Goal: Task Accomplishment & Management: Manage account settings

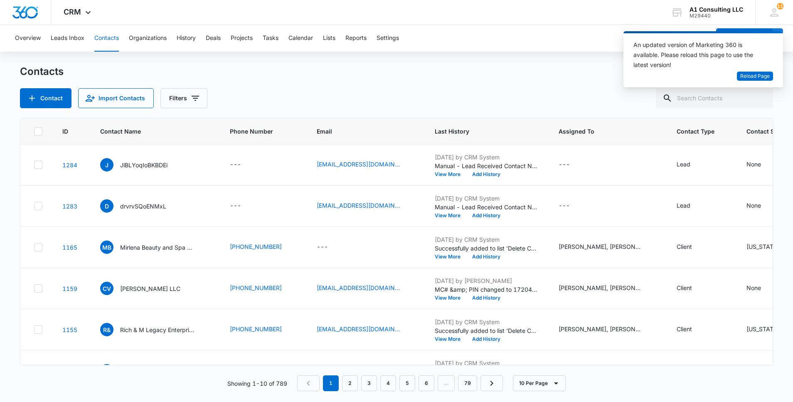
click at [756, 78] on span "Reload Page" at bounding box center [756, 76] width 30 height 8
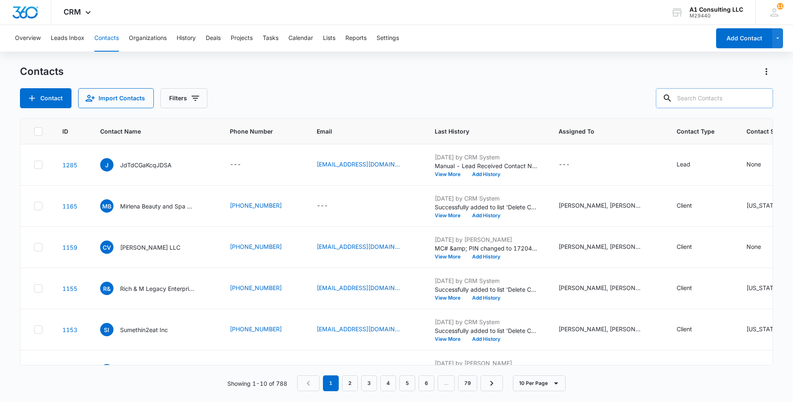
click at [705, 99] on input "text" at bounding box center [714, 98] width 117 height 20
paste input "JWJ Trucking"
type input "JWJ Trucking"
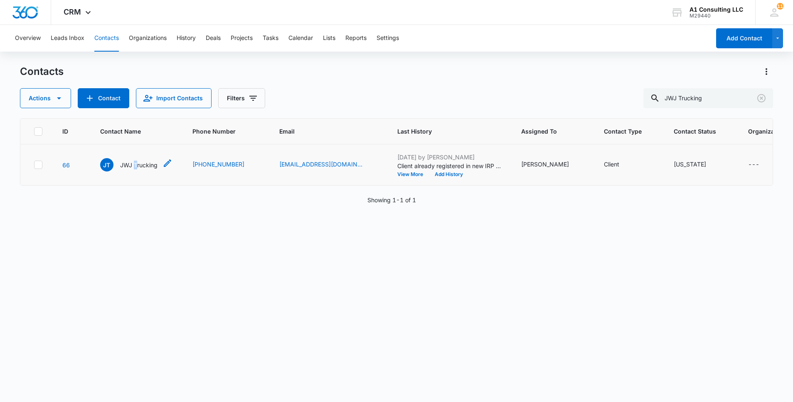
click at [136, 169] on p "JWJ Trucking" at bounding box center [138, 165] width 37 height 9
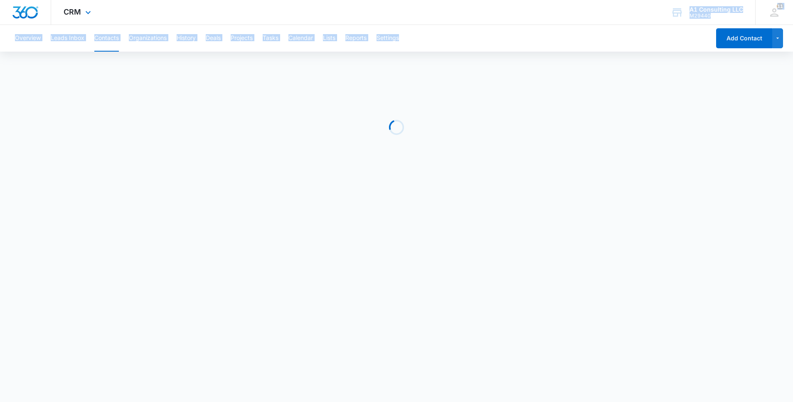
click at [471, 25] on div "CRM Apps Websites Forms CRM Email Social Content Ads Intelligence Files Brand S…" at bounding box center [396, 100] width 793 height 200
drag, startPoint x: 471, startPoint y: 25, endPoint x: 412, endPoint y: 19, distance: 59.3
click at [412, 19] on div "CRM Apps Websites Forms CRM Email Social Content Ads Intelligence Files Brand S…" at bounding box center [396, 12] width 793 height 25
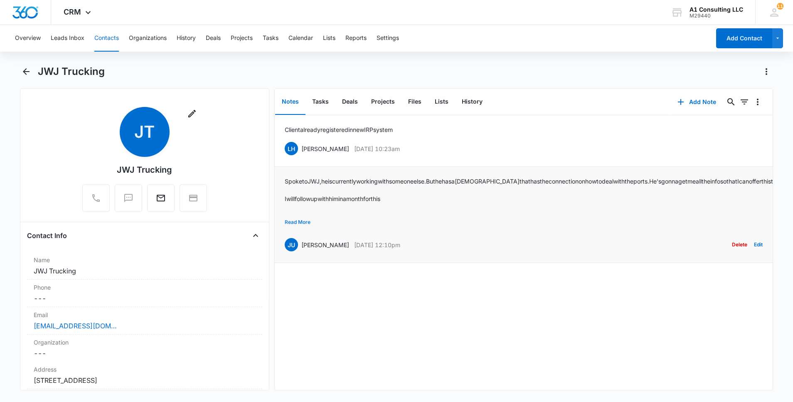
click at [305, 220] on button "Read More" at bounding box center [298, 222] width 26 height 16
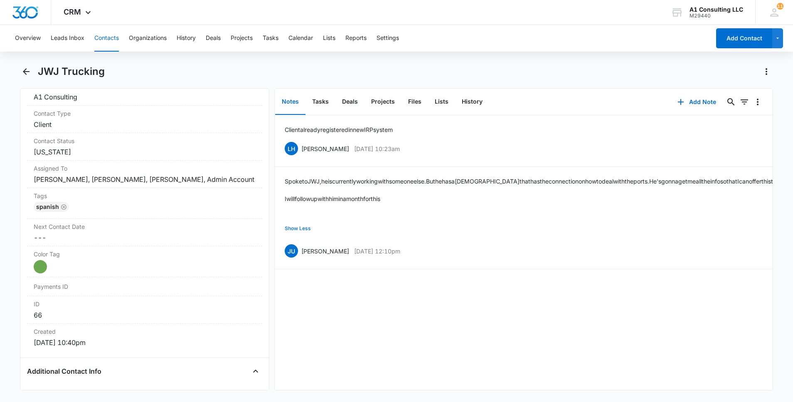
scroll to position [409, 0]
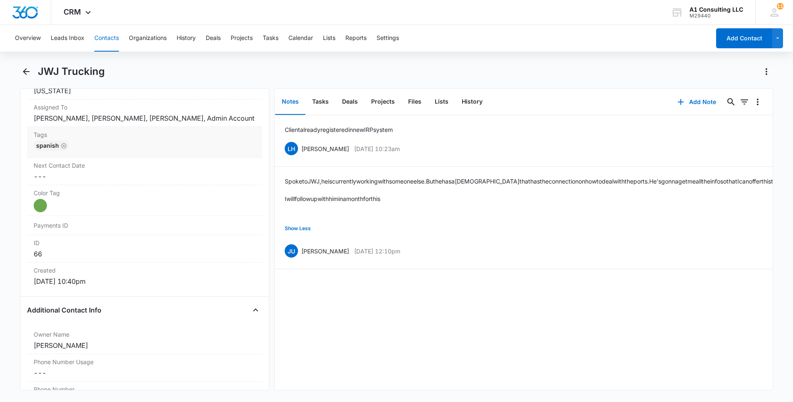
click at [179, 154] on div "Spanish" at bounding box center [145, 147] width 222 height 13
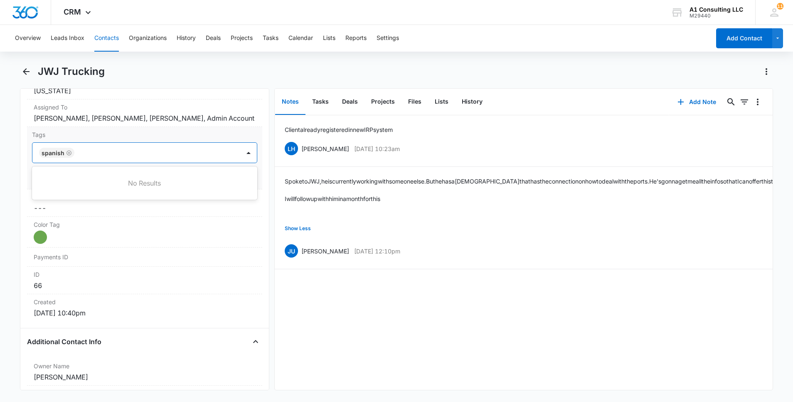
click at [173, 158] on div at bounding box center [158, 153] width 163 height 12
type input "gh"
click at [77, 202] on p "GHL Conversion" at bounding box center [64, 197] width 44 height 9
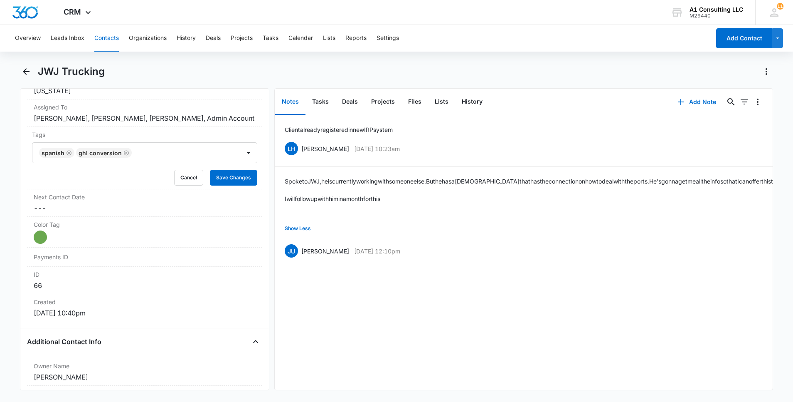
click at [9, 197] on main "JWJ Trucking Remove JT JWJ Trucking Contact Info Name Cancel Save Changes JWJ T…" at bounding box center [396, 232] width 793 height 335
click at [228, 185] on button "Save Changes" at bounding box center [233, 178] width 47 height 16
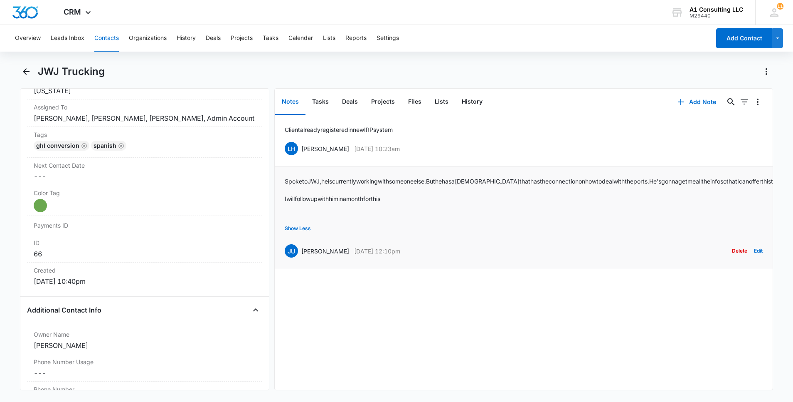
drag, startPoint x: 440, startPoint y: 262, endPoint x: 302, endPoint y: 261, distance: 138.5
click at [302, 259] on div "JU [PERSON_NAME] [DATE] 12:10pm Delete Edit" at bounding box center [524, 251] width 478 height 16
copy div "[PERSON_NAME] [DATE] 12:10pm"
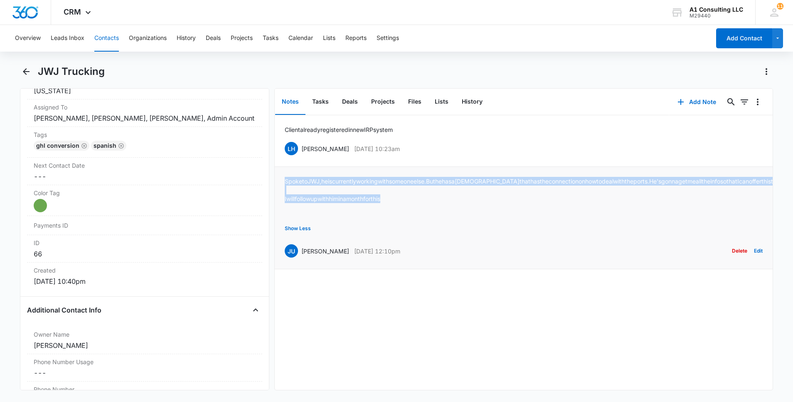
drag, startPoint x: 407, startPoint y: 208, endPoint x: 285, endPoint y: 177, distance: 125.5
click at [285, 177] on div "Spoke to JWJ, he is currently working with someone else. But he has a [DEMOGRAP…" at bounding box center [545, 199] width 520 height 44
copy div "Spoke to JWJ, he is currently working with someone else. But he has a [DEMOGRAP…"
drag, startPoint x: 414, startPoint y: 147, endPoint x: 300, endPoint y: 148, distance: 113.5
click at [300, 148] on div "LH [PERSON_NAME] [DATE] 10:23am Delete Edit" at bounding box center [524, 149] width 478 height 16
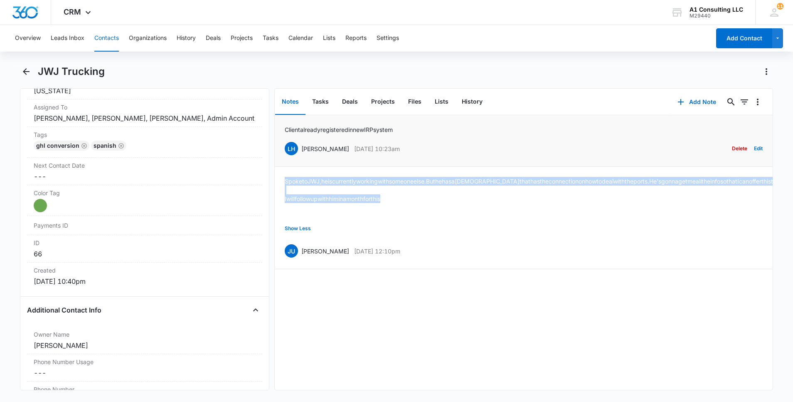
copy div "[PERSON_NAME] [DATE] 10:23am"
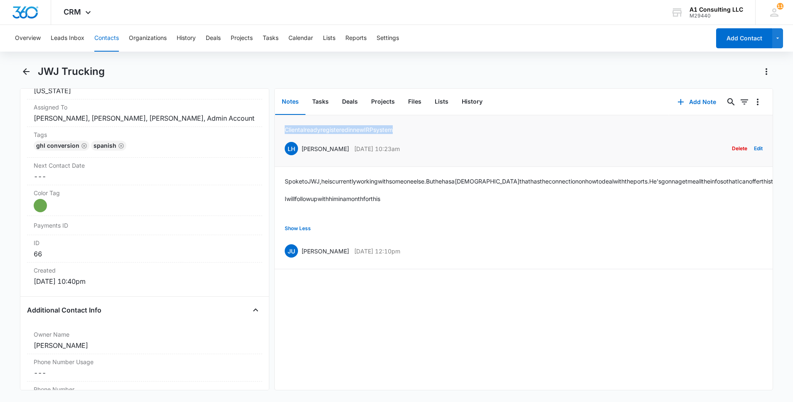
drag, startPoint x: 409, startPoint y: 126, endPoint x: 281, endPoint y: 127, distance: 128.1
click at [281, 127] on li "Client already registered in new IRP system LH [PERSON_NAME] [DATE] 10:23am Del…" at bounding box center [524, 141] width 498 height 52
copy p "Client already registered in new IRP system"
click at [108, 36] on button "Contacts" at bounding box center [106, 38] width 25 height 27
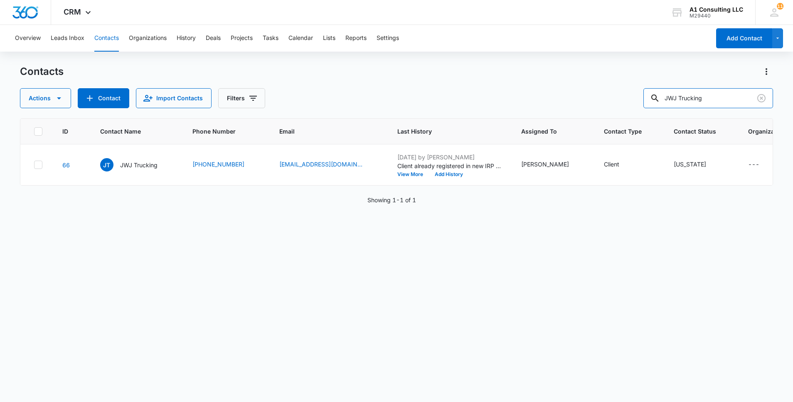
drag, startPoint x: 730, startPoint y: 101, endPoint x: 615, endPoint y: 96, distance: 115.7
click at [615, 96] on div "Actions Contact Import Contacts Filters JWJ Trucking" at bounding box center [397, 98] width 754 height 20
paste input "[PERSON_NAME]"
type input "[PERSON_NAME]"
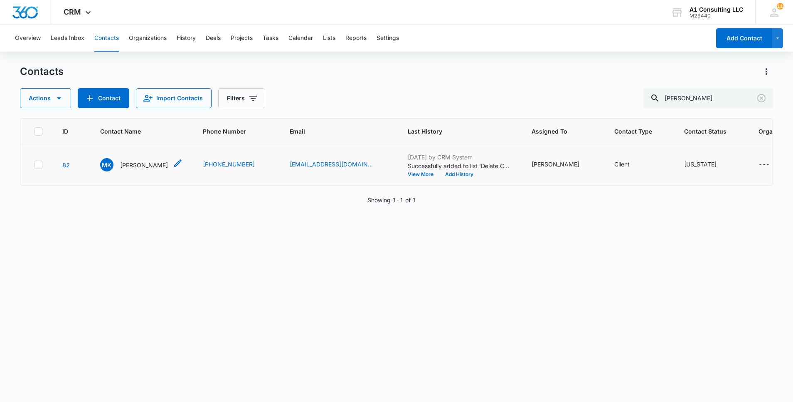
click at [159, 169] on p "[PERSON_NAME]" at bounding box center [144, 165] width 48 height 9
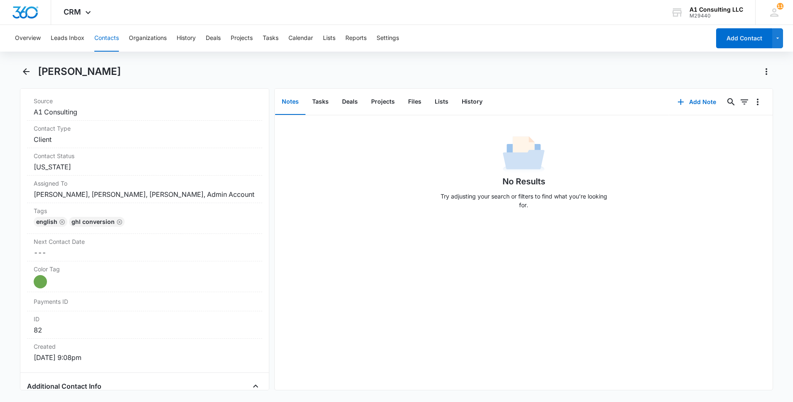
scroll to position [336, 0]
click at [193, 226] on div "English GHL Conversion" at bounding box center [145, 220] width 222 height 13
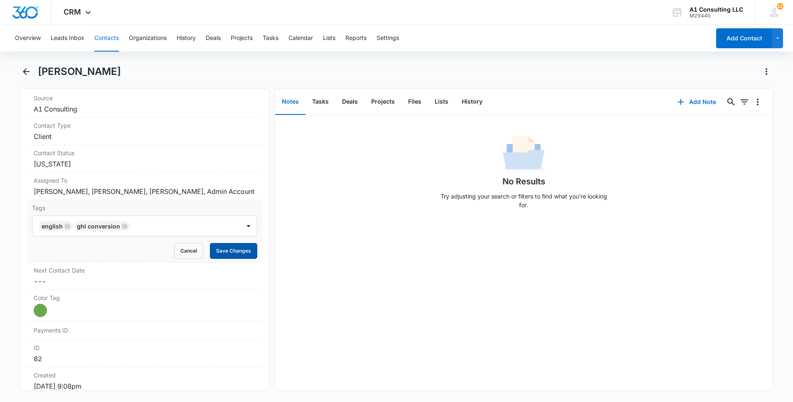
click at [220, 259] on button "Save Changes" at bounding box center [233, 251] width 47 height 16
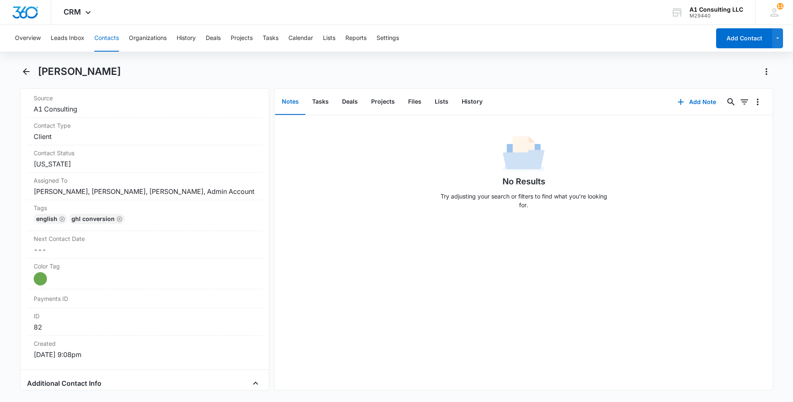
click at [106, 36] on button "Contacts" at bounding box center [106, 38] width 25 height 27
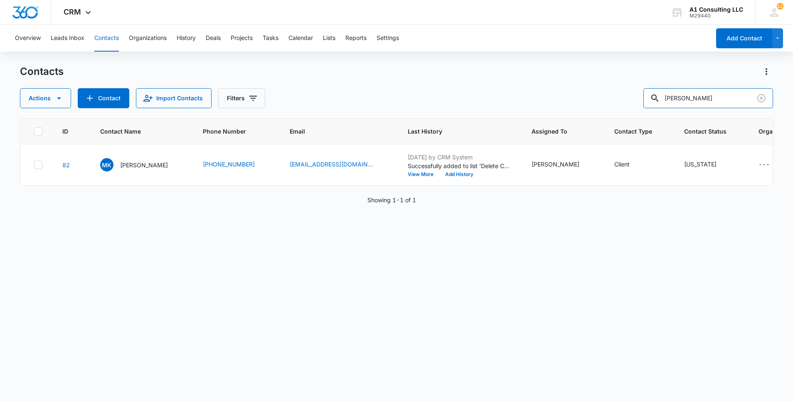
drag, startPoint x: 746, startPoint y: 99, endPoint x: 617, endPoint y: 98, distance: 129.3
click at [617, 99] on div "Actions Contact Import Contacts Filters [PERSON_NAME]" at bounding box center [397, 98] width 754 height 20
paste input "text"
paste input "Leons Transportation LLC"
type input "Leons Transportation LLC"
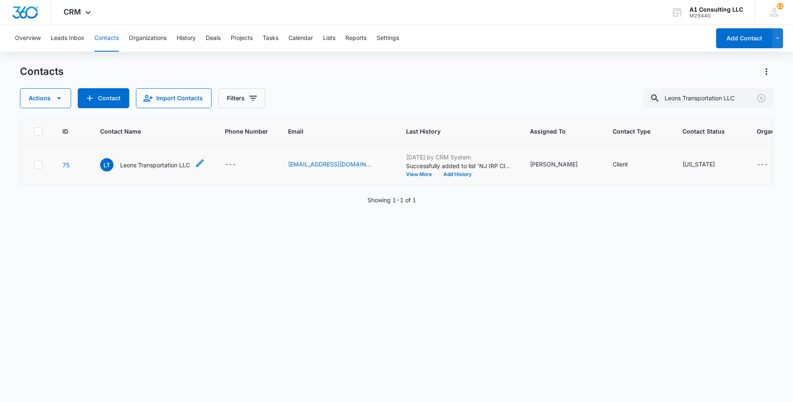
click at [163, 169] on p "Leons Transportation LLC" at bounding box center [155, 165] width 70 height 9
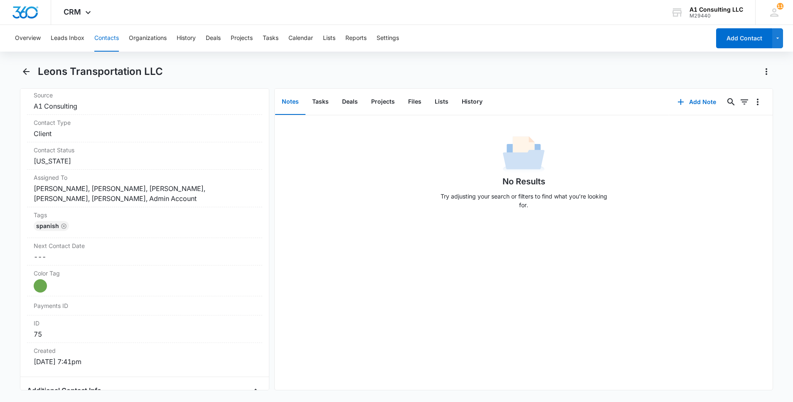
scroll to position [351, 0]
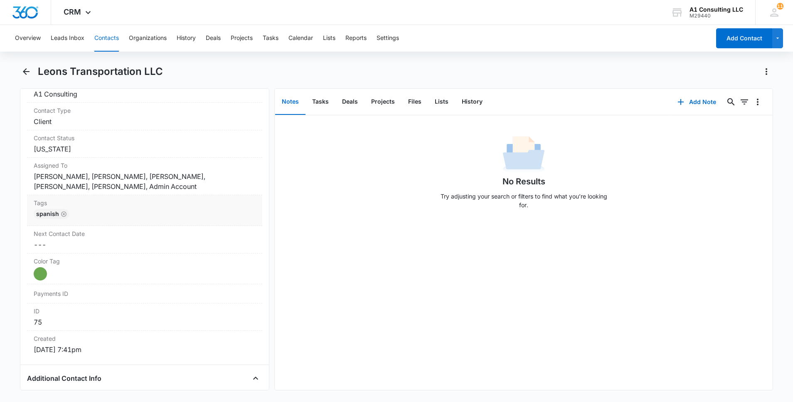
click at [145, 209] on div "Spanish" at bounding box center [145, 215] width 222 height 13
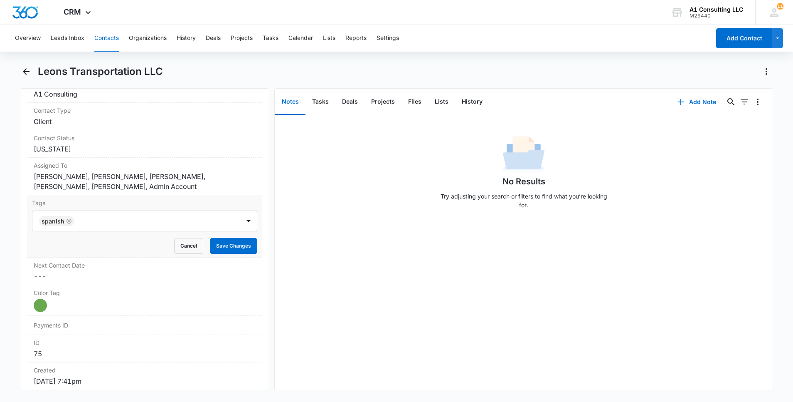
click at [143, 222] on div at bounding box center [158, 221] width 163 height 12
type input "gh"
click at [74, 264] on p "GHL Conversion" at bounding box center [64, 266] width 44 height 9
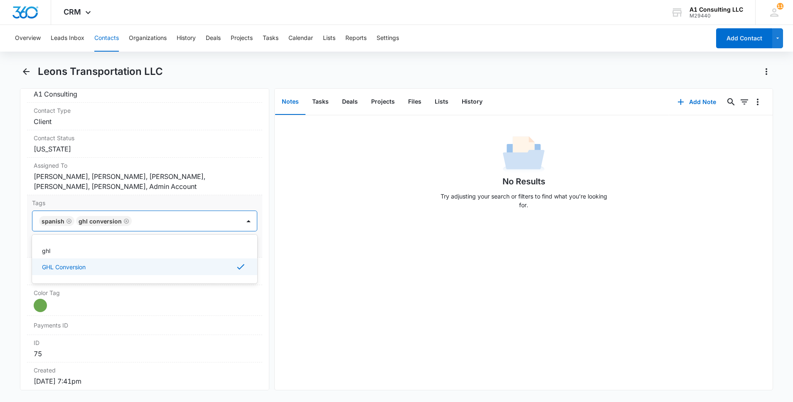
click at [0, 252] on html "CRM Apps Websites Forms CRM Email Social Content Ads Intelligence Files Brand S…" at bounding box center [396, 201] width 793 height 402
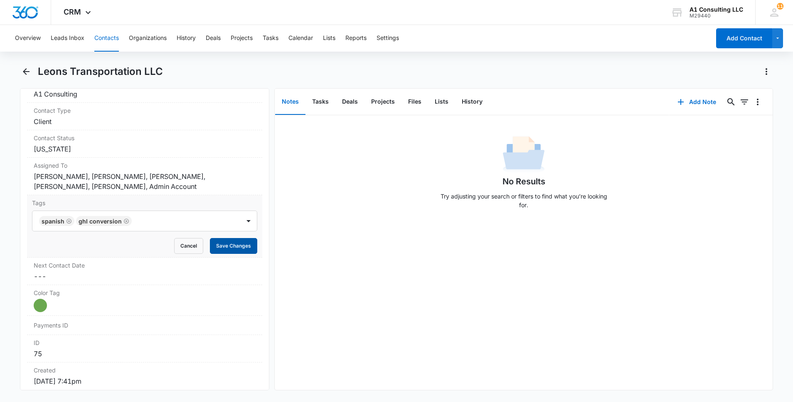
drag, startPoint x: 226, startPoint y: 245, endPoint x: 230, endPoint y: 241, distance: 5.3
click at [227, 245] on button "Save Changes" at bounding box center [233, 246] width 47 height 16
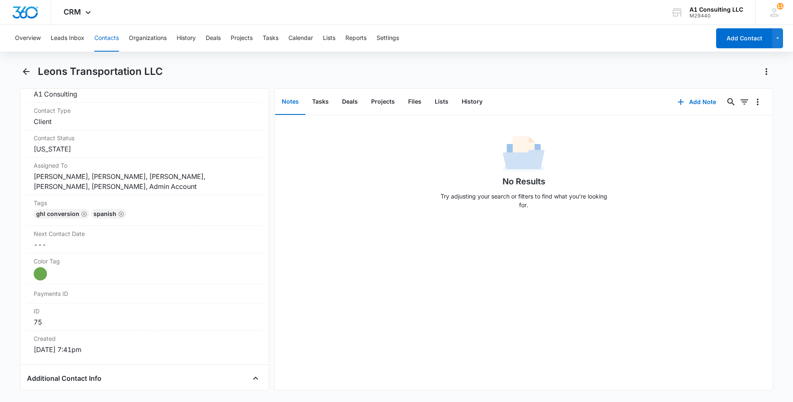
click at [103, 40] on button "Contacts" at bounding box center [106, 38] width 25 height 27
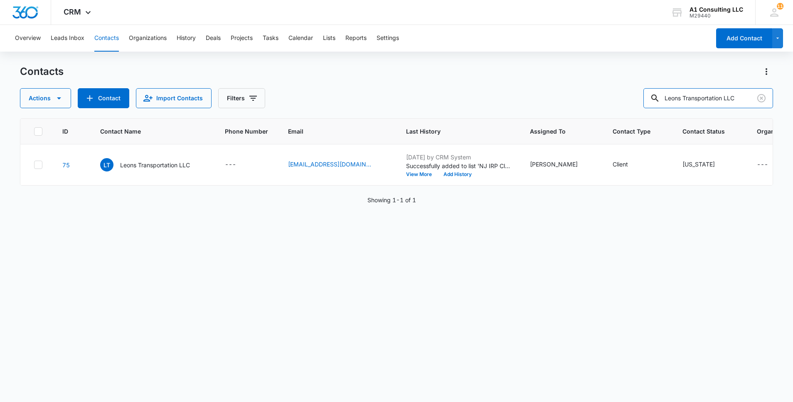
drag, startPoint x: 747, startPoint y: 97, endPoint x: 600, endPoint y: 86, distance: 147.2
click at [600, 86] on div "Contacts Actions Contact Import Contacts Filters Leons Transportation LLC" at bounding box center [397, 86] width 754 height 43
paste input "[PERSON_NAME] E Trucking Corp"
type input "[PERSON_NAME] E Trucking Corp"
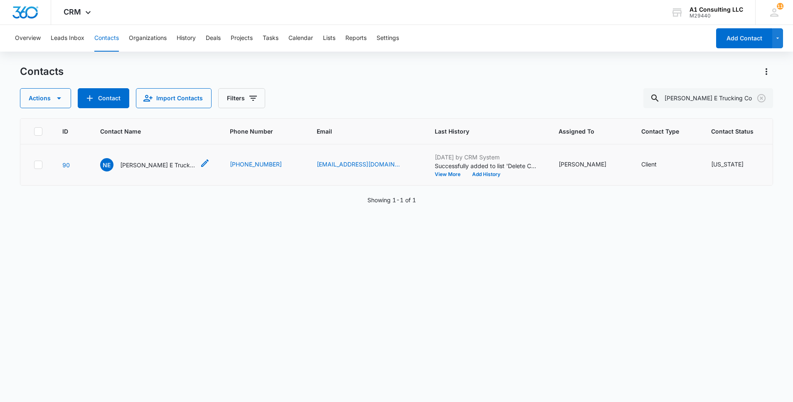
click at [150, 169] on p "[PERSON_NAME] E Trucking Corp" at bounding box center [157, 165] width 75 height 9
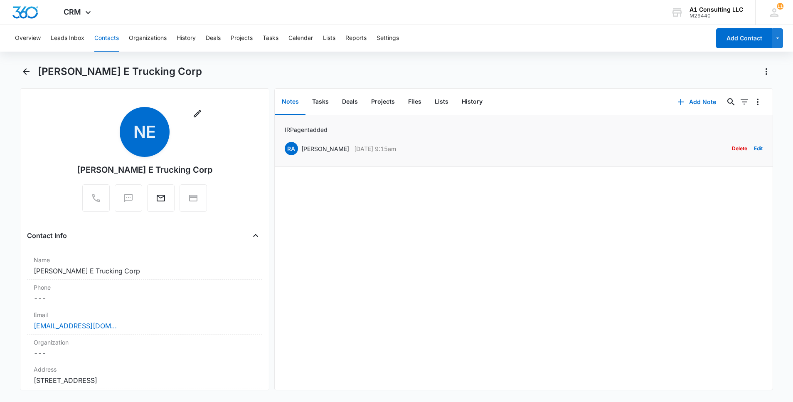
drag, startPoint x: 381, startPoint y: 148, endPoint x: 301, endPoint y: 147, distance: 79.8
click at [301, 147] on div "RA [PERSON_NAME] [DATE] 9:15am Delete Edit" at bounding box center [524, 149] width 478 height 16
copy div "[PERSON_NAME] [DATE] 9:15am"
drag, startPoint x: 295, startPoint y: 128, endPoint x: 284, endPoint y: 128, distance: 11.2
click at [284, 128] on li "IRP agent added RA [PERSON_NAME] [DATE] 9:15am Delete Edit" at bounding box center [524, 141] width 498 height 52
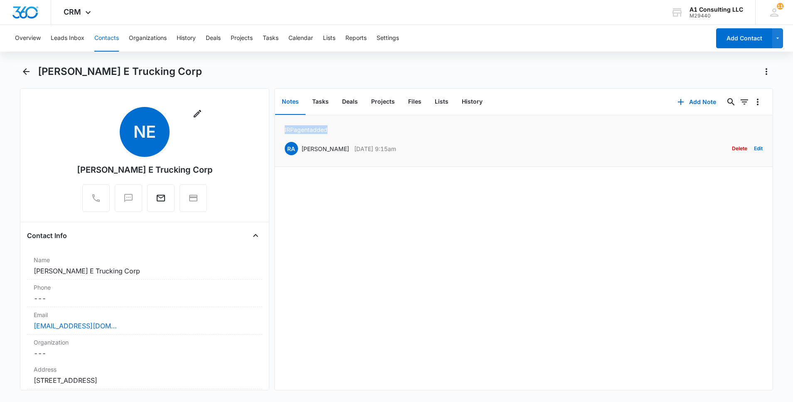
copy p "IRP agent added"
click at [102, 34] on button "Contacts" at bounding box center [106, 38] width 25 height 27
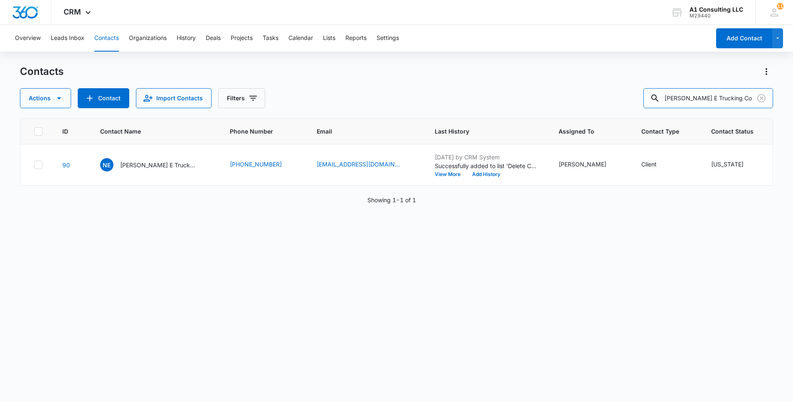
drag, startPoint x: 746, startPoint y: 99, endPoint x: 573, endPoint y: 94, distance: 172.6
click at [575, 95] on div "Actions Contact Import Contacts Filters [PERSON_NAME] E Trucking Corp" at bounding box center [397, 98] width 754 height 20
paste input "DS& Daughters LLC"
type input "DS& Daughters LLC"
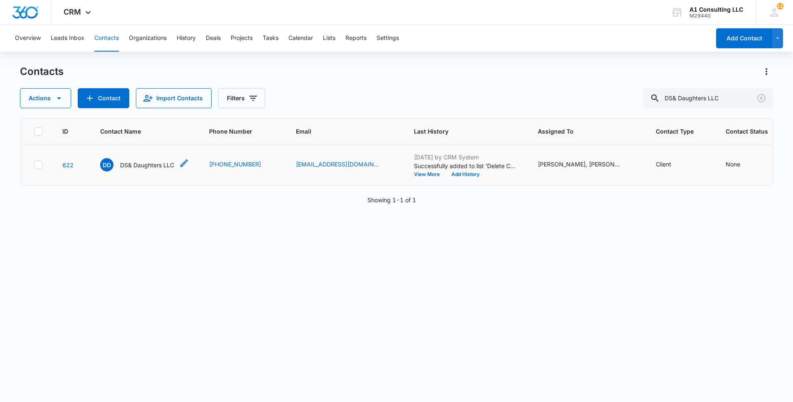
click at [151, 169] on p "DS& Daughters LLC" at bounding box center [147, 165] width 54 height 9
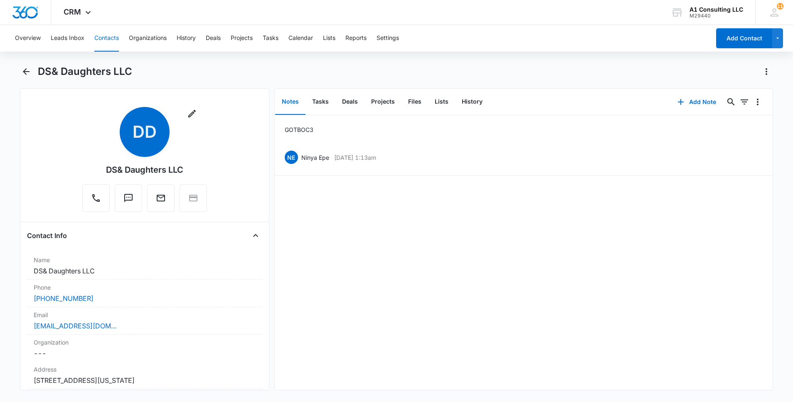
click at [106, 35] on button "Contacts" at bounding box center [106, 38] width 25 height 27
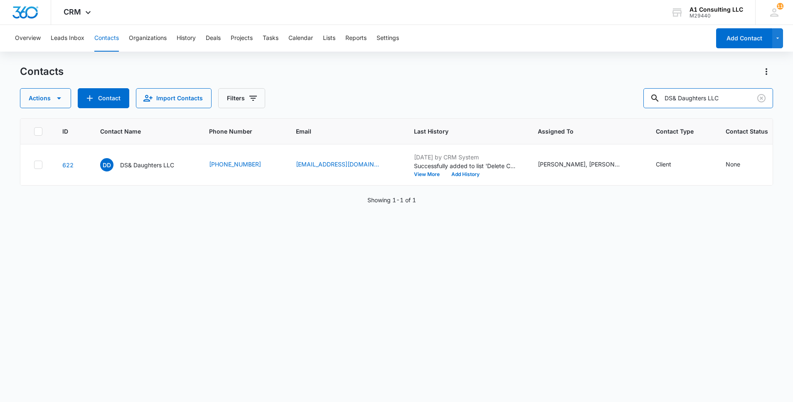
drag, startPoint x: 734, startPoint y: 93, endPoint x: 619, endPoint y: 86, distance: 115.4
click at [620, 87] on div "Contacts Actions Contact Import Contacts Filters DS& Daughters LLC" at bounding box center [397, 86] width 754 height 43
paste input "MJSONS Excavating"
type input "MJSONS Excavating LLC"
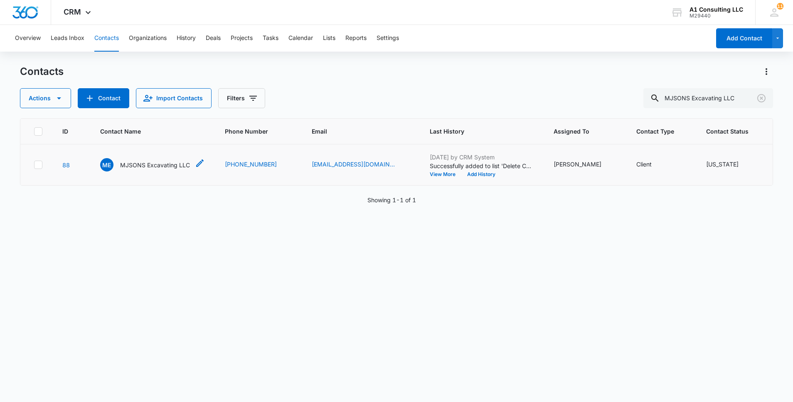
click at [158, 169] on p "MJSONS Excavating LLC" at bounding box center [155, 165] width 70 height 9
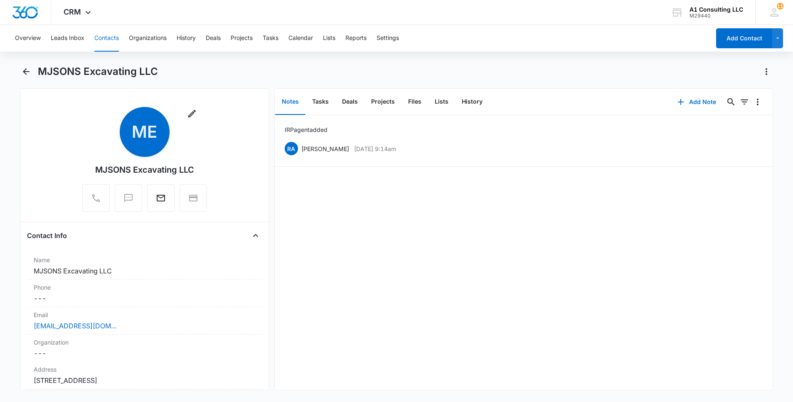
click at [112, 36] on button "Contacts" at bounding box center [106, 38] width 25 height 27
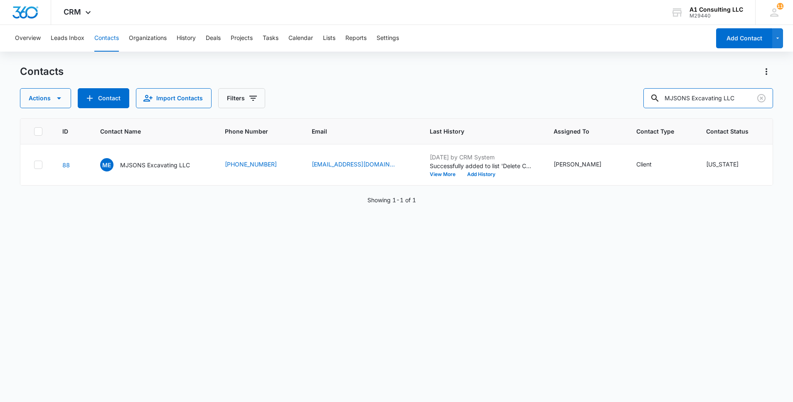
drag, startPoint x: 751, startPoint y: 98, endPoint x: 566, endPoint y: 87, distance: 186.2
click at [567, 87] on div "Contacts Actions Contact Import Contacts Filters MJSONS Excavating LLC" at bounding box center [397, 86] width 754 height 43
paste input "[PERSON_NAME]"
type input "[PERSON_NAME]"
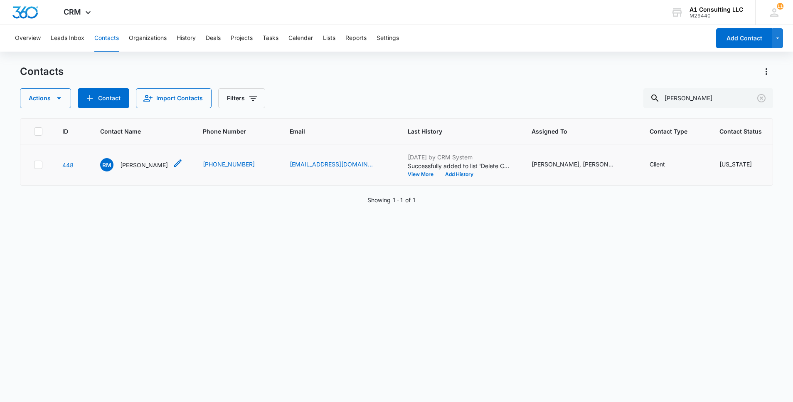
click at [147, 169] on p "[PERSON_NAME]" at bounding box center [144, 165] width 48 height 9
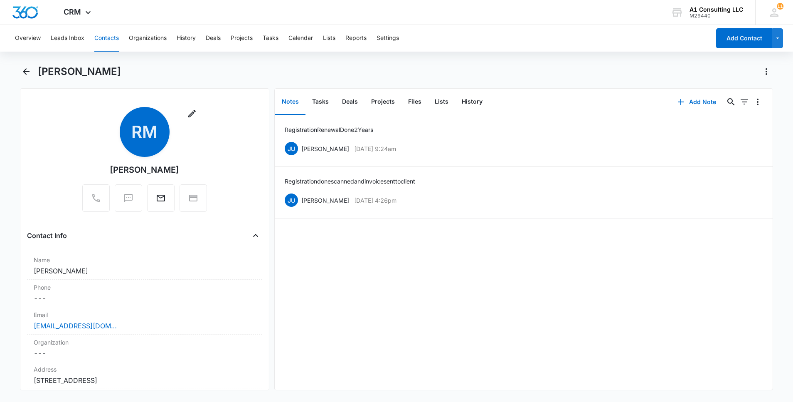
click at [112, 37] on button "Contacts" at bounding box center [106, 38] width 25 height 27
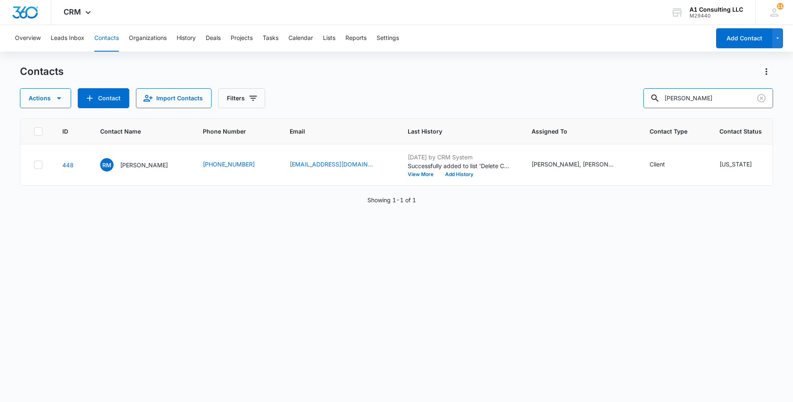
drag, startPoint x: 724, startPoint y: 99, endPoint x: 605, endPoint y: 99, distance: 118.5
click at [605, 99] on div "Actions Contact Import Contacts Filters [PERSON_NAME]" at bounding box center [397, 98] width 754 height 20
paste input "Mark & Cameron Trucking Inc"
type input "Mark & Cameron Trucking Inc"
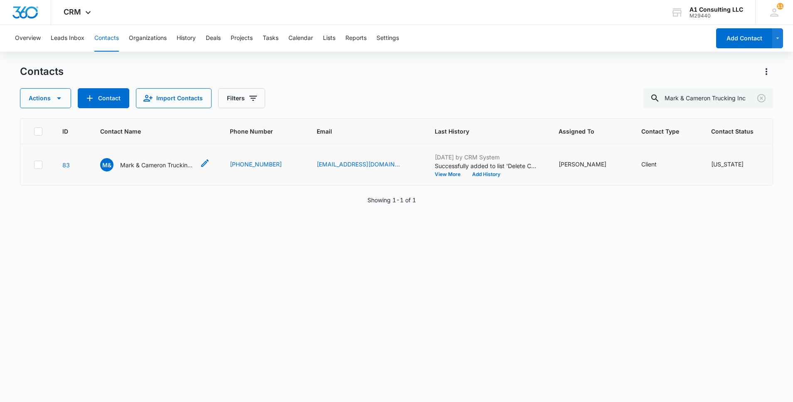
click at [157, 169] on p "Mark & Cameron Trucking Inc" at bounding box center [157, 165] width 75 height 9
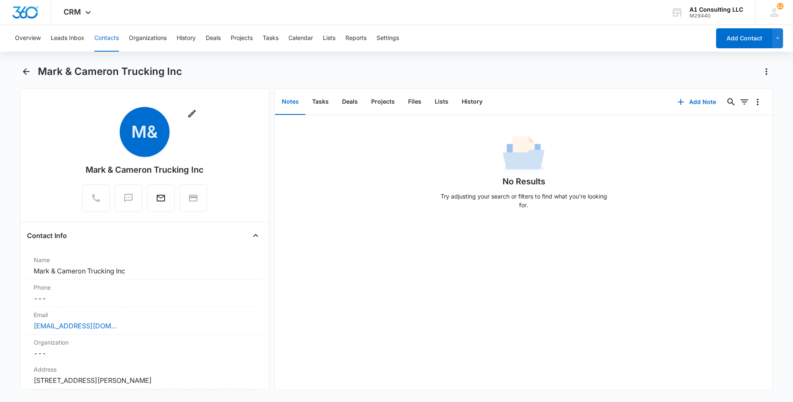
click at [108, 44] on button "Contacts" at bounding box center [106, 38] width 25 height 27
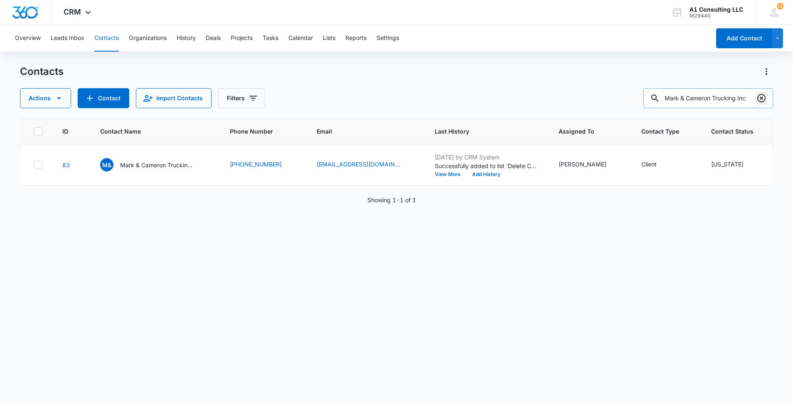
click at [767, 99] on button "Clear" at bounding box center [761, 97] width 13 height 13
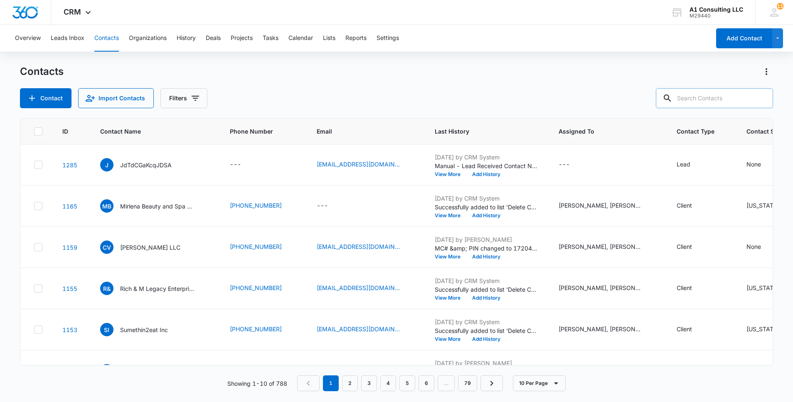
paste input "Next Level Trucking Corp"
type input "Next Level Trucking Corp"
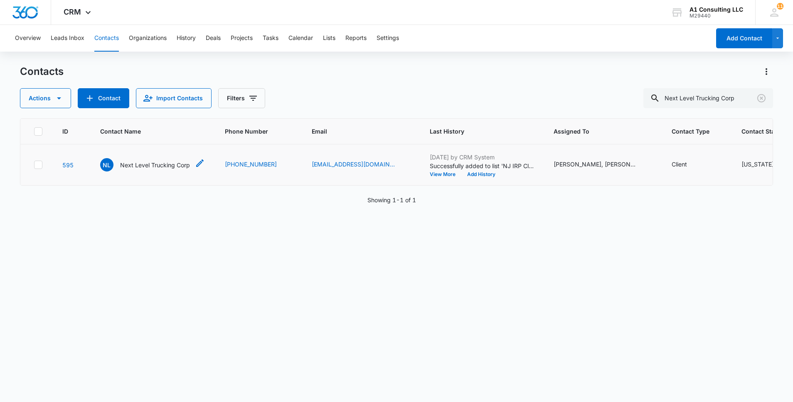
click at [148, 169] on p "Next Level Trucking Corp" at bounding box center [155, 165] width 70 height 9
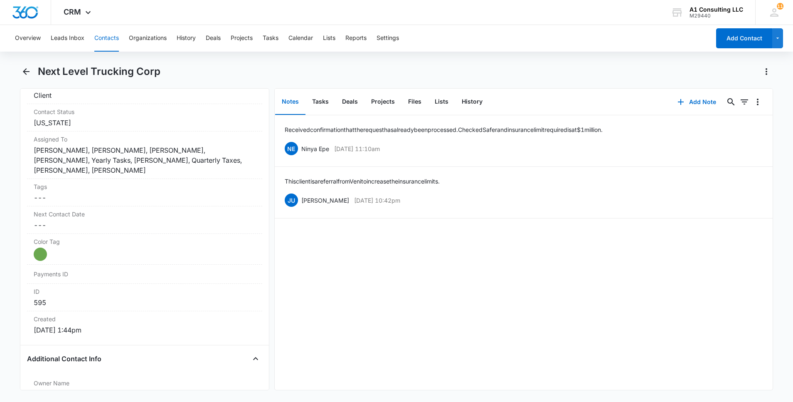
scroll to position [315, 0]
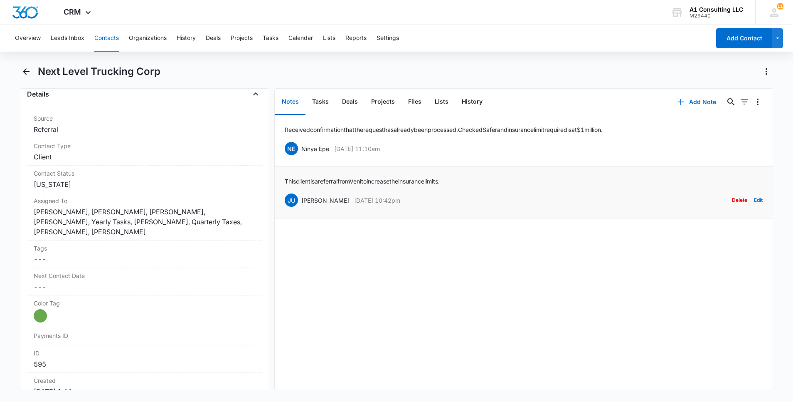
drag, startPoint x: 432, startPoint y: 200, endPoint x: 302, endPoint y: 201, distance: 130.2
click at [302, 201] on div "JU [PERSON_NAME] [DATE] 10:42pm Delete Edit" at bounding box center [524, 200] width 478 height 16
copy div "[PERSON_NAME] [DATE] 10:42pm"
drag, startPoint x: 431, startPoint y: 182, endPoint x: 286, endPoint y: 183, distance: 145.1
click at [286, 183] on div "This client is a referral from Veni to increase the insurance limits. [PERSON_N…" at bounding box center [524, 192] width 478 height 31
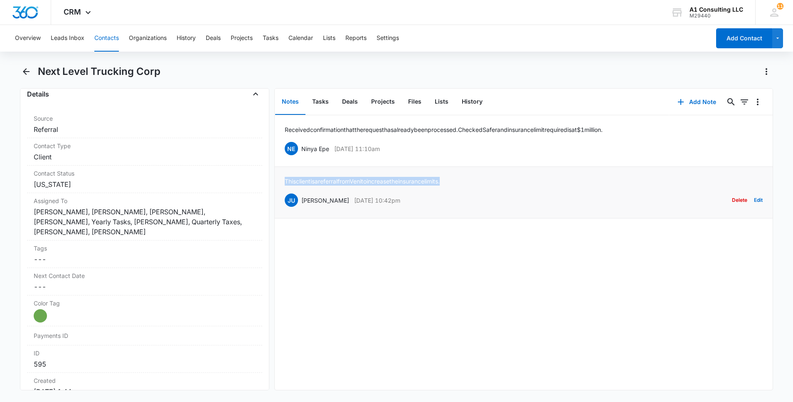
copy p "This client is a referral from Veni to increase the insurance limits."
drag, startPoint x: 408, startPoint y: 147, endPoint x: 303, endPoint y: 152, distance: 105.7
click at [303, 152] on div "NE Ninya Epe [DATE] 11:10am Delete Edit" at bounding box center [524, 149] width 478 height 16
copy div "Ninya Epe [DATE] 11:10am"
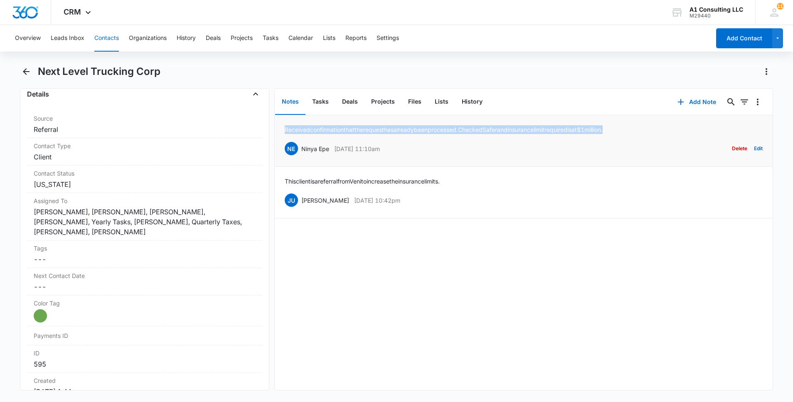
drag, startPoint x: 622, startPoint y: 129, endPoint x: 285, endPoint y: 135, distance: 336.5
click at [285, 135] on div "Received confirmation that the request has already been processed. Checked Safe…" at bounding box center [524, 140] width 478 height 31
copy p "Received confirmation that the request has already been processed. Checked Safe…"
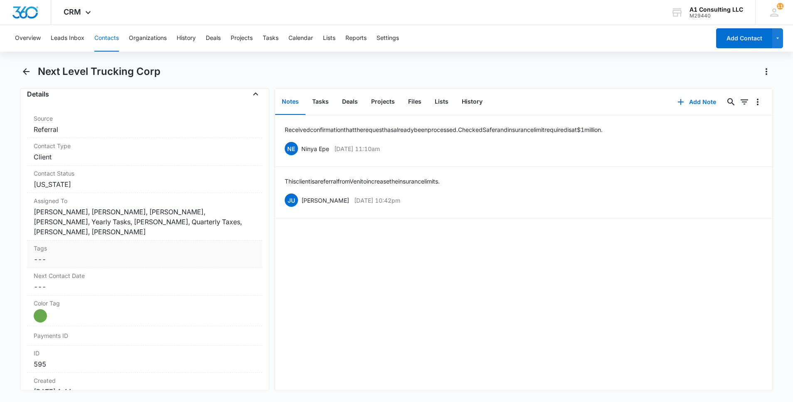
click at [133, 257] on dd "Cancel Save Changes ---" at bounding box center [145, 259] width 222 height 10
click at [127, 265] on div at bounding box center [140, 266] width 200 height 12
type input "gh"
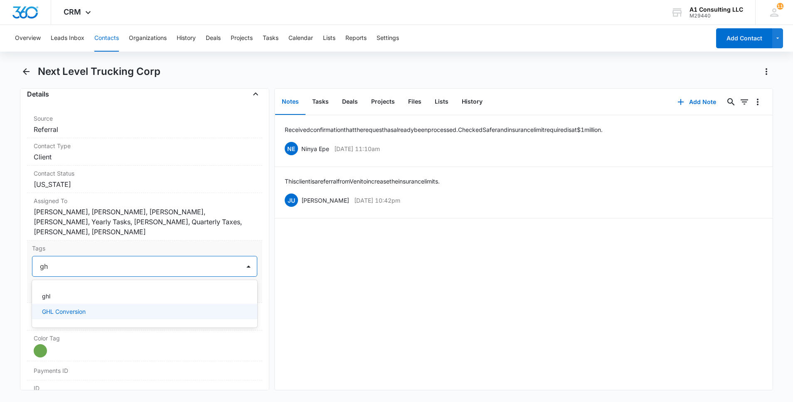
click at [86, 311] on p "GHL Conversion" at bounding box center [64, 311] width 44 height 9
click at [0, 279] on html "CRM Apps Websites Forms CRM Email Social Content Ads Intelligence Files Brand S…" at bounding box center [396, 201] width 793 height 402
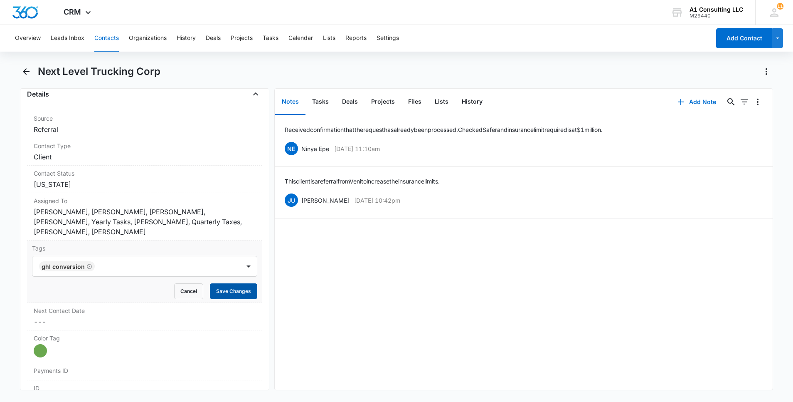
click at [246, 295] on button "Save Changes" at bounding box center [233, 291] width 47 height 16
click at [106, 40] on button "Contacts" at bounding box center [106, 38] width 25 height 27
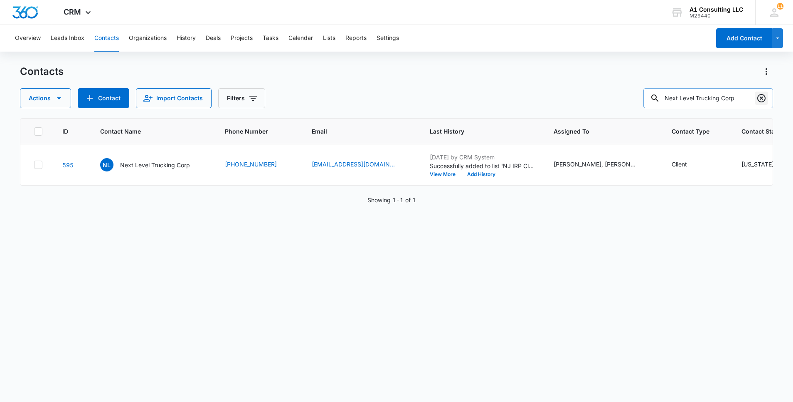
click at [760, 97] on icon "Clear" at bounding box center [762, 98] width 10 height 10
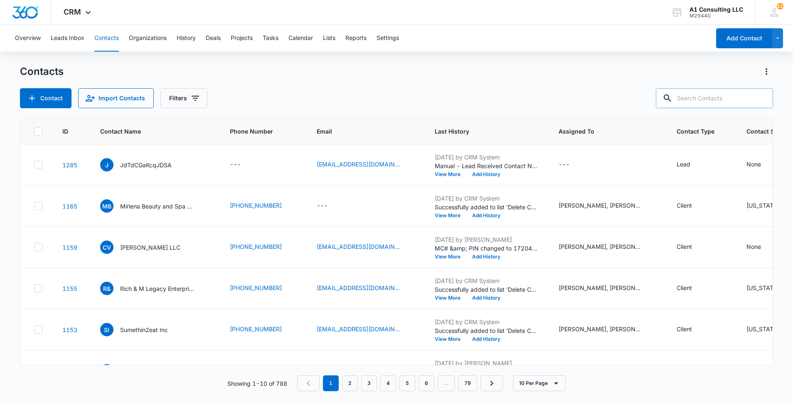
paste input "Prime Intermodal Transportation Inc"
type input "Prime Intermodal Transportation Inc"
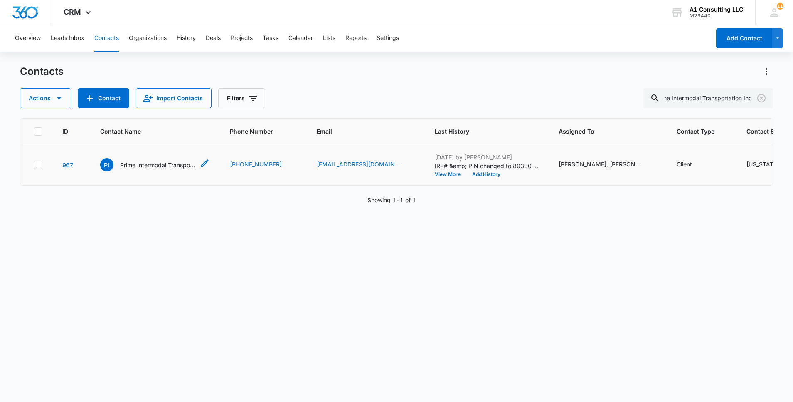
scroll to position [0, 0]
click at [143, 169] on p "Prime Intermodal Transportation Inc" at bounding box center [157, 165] width 75 height 9
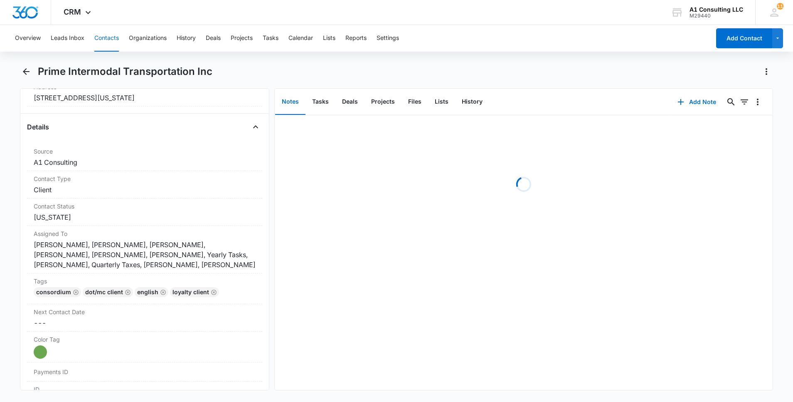
scroll to position [310, 0]
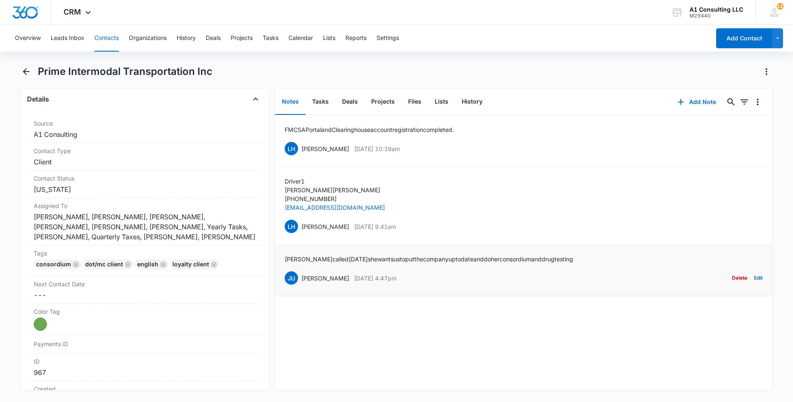
drag, startPoint x: 418, startPoint y: 277, endPoint x: 302, endPoint y: 280, distance: 115.6
click at [302, 280] on div "JU [PERSON_NAME] [DATE] 4:47pm Delete Edit" at bounding box center [524, 278] width 478 height 16
drag, startPoint x: 568, startPoint y: 257, endPoint x: 283, endPoint y: 259, distance: 284.4
click at [283, 259] on li "[PERSON_NAME] called [DATE] she wants us to put the company up to date and do h…" at bounding box center [524, 271] width 498 height 52
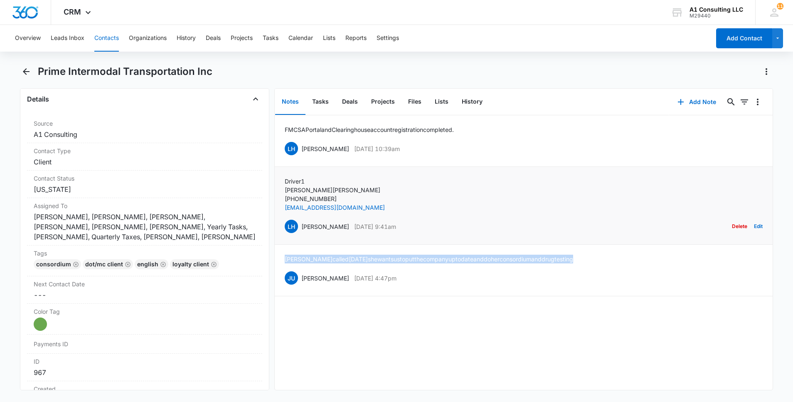
drag, startPoint x: 349, startPoint y: 225, endPoint x: 301, endPoint y: 227, distance: 48.3
click at [301, 227] on div "LH [PERSON_NAME] [DATE] 9:41am Delete Edit" at bounding box center [524, 226] width 478 height 16
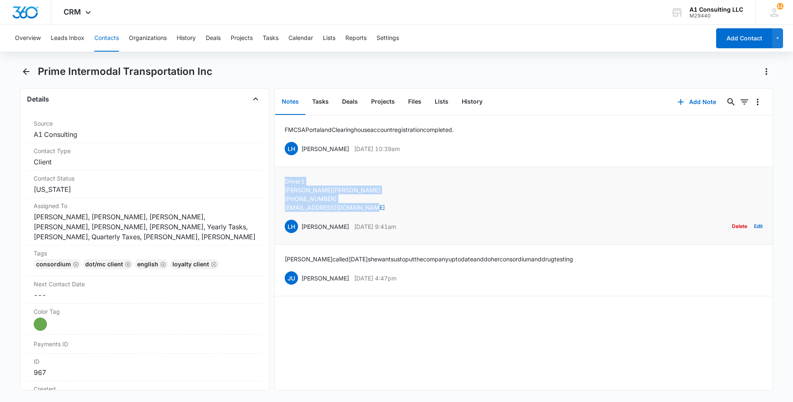
drag, startPoint x: 377, startPoint y: 207, endPoint x: 281, endPoint y: 180, distance: 100.2
click at [281, 180] on li "Driver 1 [PERSON_NAME] [PHONE_NUMBER] [EMAIL_ADDRESS][DOMAIN_NAME] LH [PERSON_N…" at bounding box center [524, 206] width 498 height 78
drag, startPoint x: 419, startPoint y: 146, endPoint x: 301, endPoint y: 147, distance: 117.7
click at [301, 147] on div "LH [PERSON_NAME] [DATE] 10:39am Delete Edit" at bounding box center [524, 149] width 478 height 16
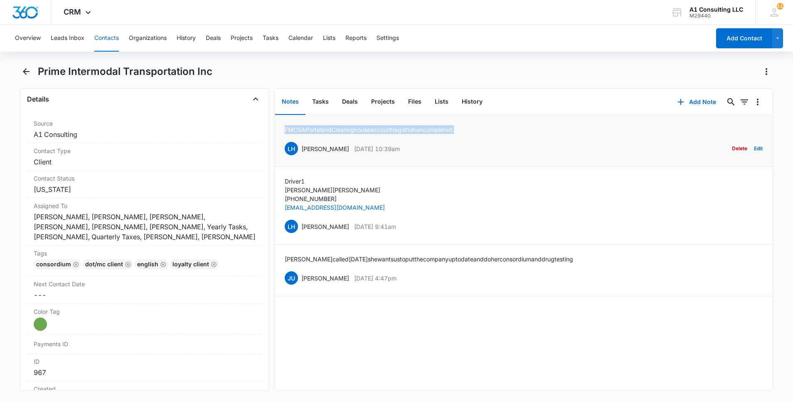
drag, startPoint x: 472, startPoint y: 128, endPoint x: 279, endPoint y: 128, distance: 192.1
click at [279, 128] on li "FMCSA Portal and Clearinghouse account registration completed. LH [PERSON_NAME]…" at bounding box center [524, 141] width 498 height 52
click at [233, 268] on div "consordium DOT/MC Client English LOYALTY CLIENT" at bounding box center [145, 265] width 222 height 13
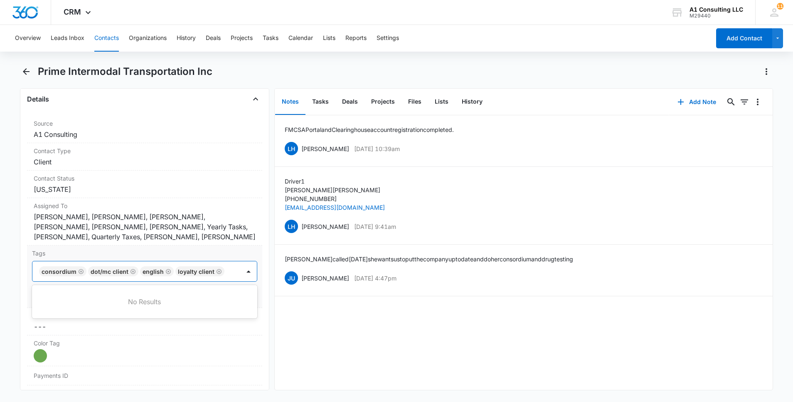
click at [227, 270] on input "text" at bounding box center [228, 271] width 2 height 10
type input "gh"
click at [78, 321] on p "GHL Conversion" at bounding box center [64, 316] width 44 height 9
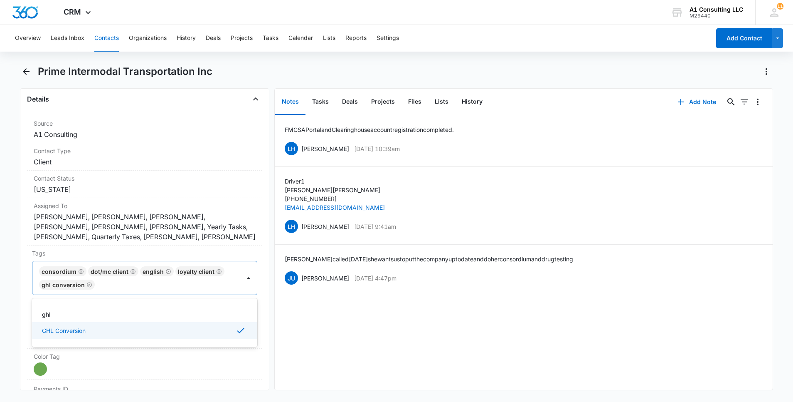
click at [0, 306] on html "CRM Apps Websites Forms CRM Email Social Content Ads Intelligence Files Brand S…" at bounding box center [396, 201] width 793 height 402
click at [238, 308] on button "Save Changes" at bounding box center [233, 309] width 47 height 16
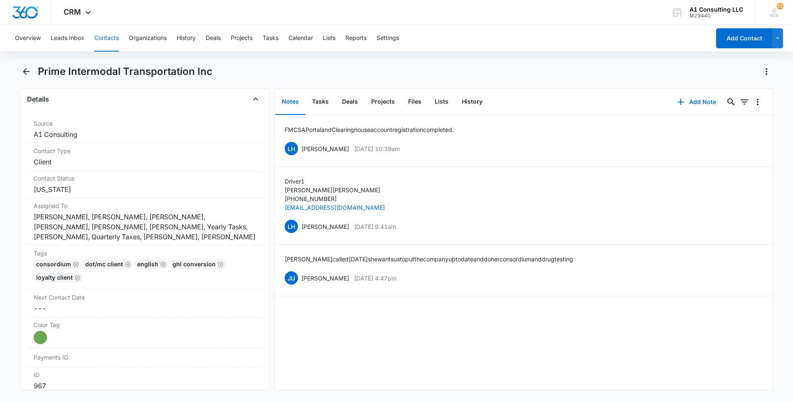
click at [106, 40] on button "Contacts" at bounding box center [106, 38] width 25 height 27
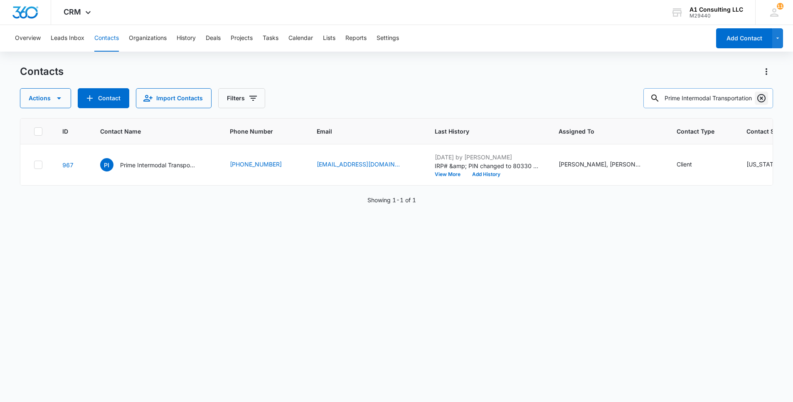
click at [763, 94] on icon "Clear" at bounding box center [762, 98] width 8 height 8
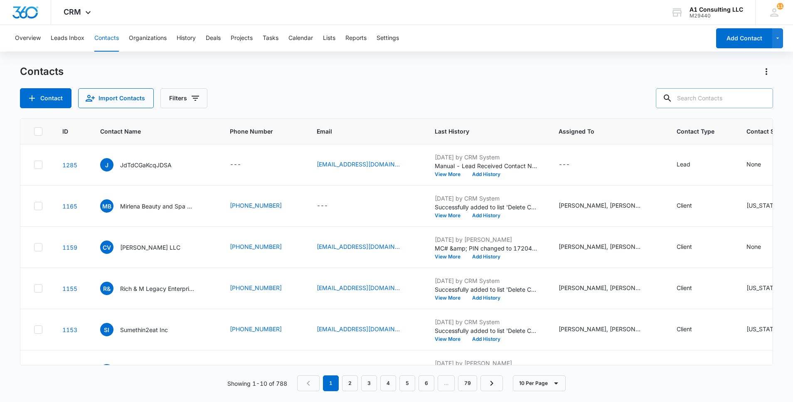
paste input "JMY Express LLC"
type input "JMY Express LLC"
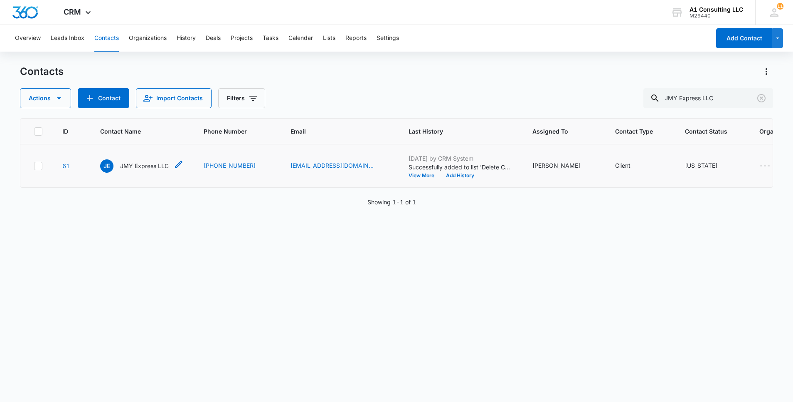
click at [153, 170] on p "JMY Express LLC" at bounding box center [144, 165] width 49 height 9
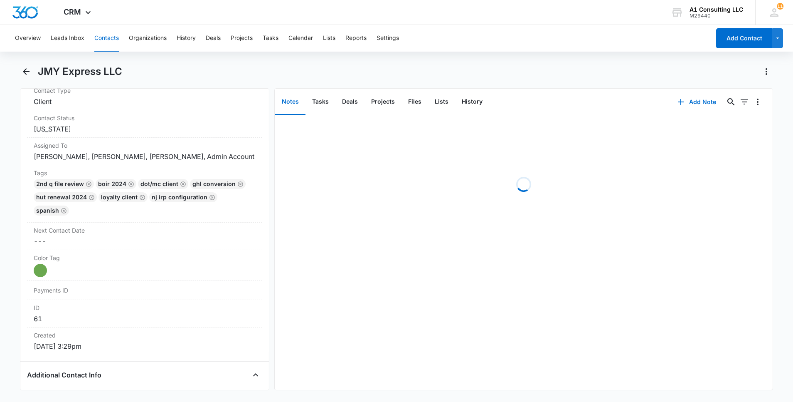
scroll to position [377, 0]
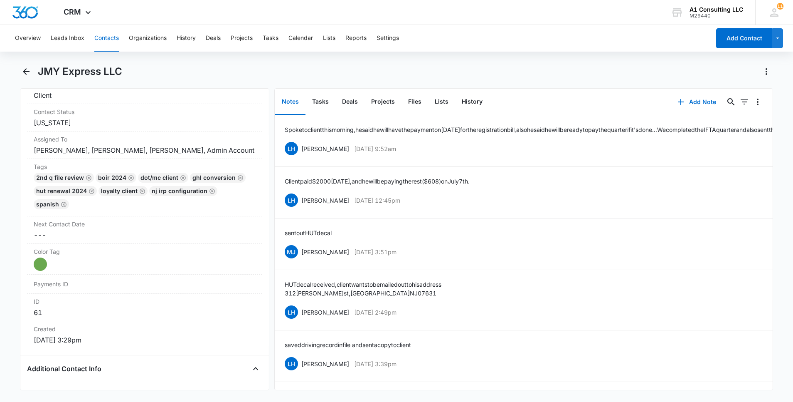
click at [113, 35] on button "Contacts" at bounding box center [106, 38] width 25 height 27
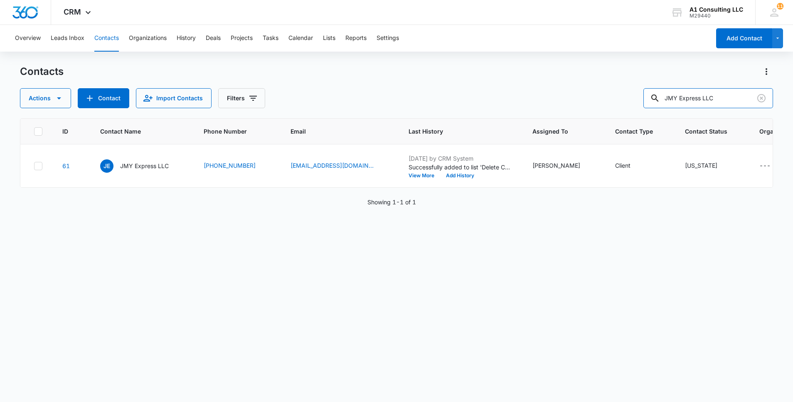
drag, startPoint x: 734, startPoint y: 96, endPoint x: 614, endPoint y: 96, distance: 119.8
click at [614, 96] on div "Actions Contact Import Contacts Filters JMY Express LLC" at bounding box center [397, 98] width 754 height 20
paste input "MB Hauler Corp"
type input "MB Hauler Corp"
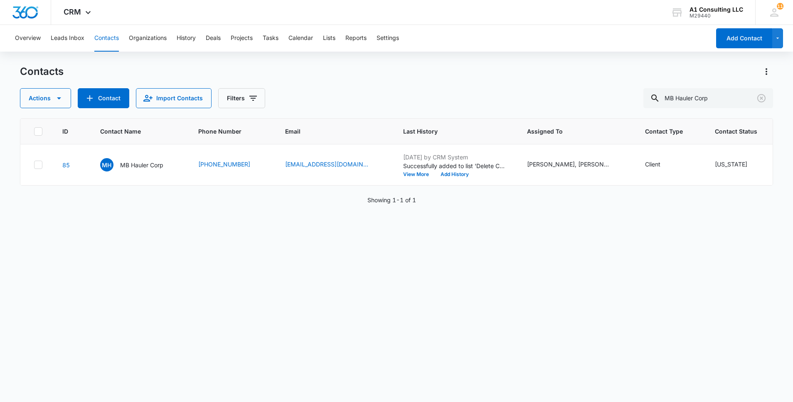
click at [342, 90] on div "Actions Contact Import Contacts Filters MB Hauler Corp" at bounding box center [397, 98] width 754 height 20
click at [135, 169] on p "MB Hauler Corp" at bounding box center [141, 165] width 43 height 9
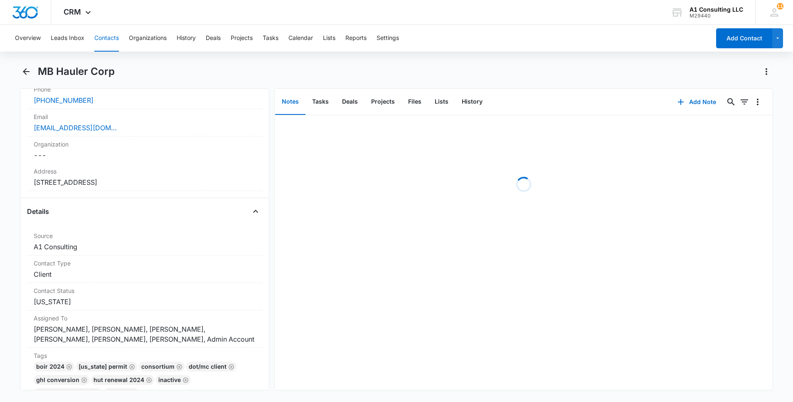
scroll to position [291, 0]
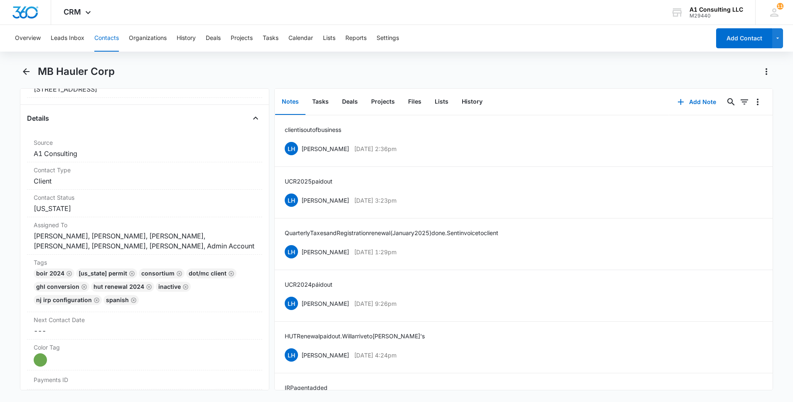
click at [110, 37] on button "Contacts" at bounding box center [106, 38] width 25 height 27
